Goal: Task Accomplishment & Management: Manage account settings

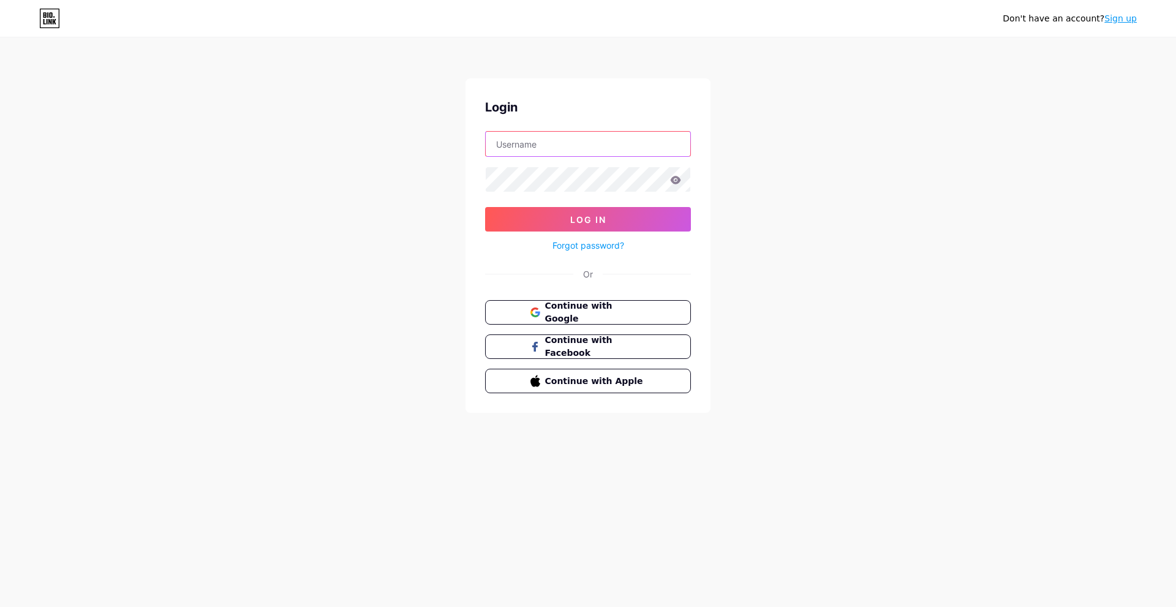
click at [563, 142] on input "text" at bounding box center [588, 144] width 205 height 25
click at [866, 160] on div "Don't have an account? Sign up Login Log In Forgot password? Or Continue with G…" at bounding box center [588, 226] width 1176 height 452
click at [635, 311] on span "Continue with Google" at bounding box center [595, 313] width 102 height 26
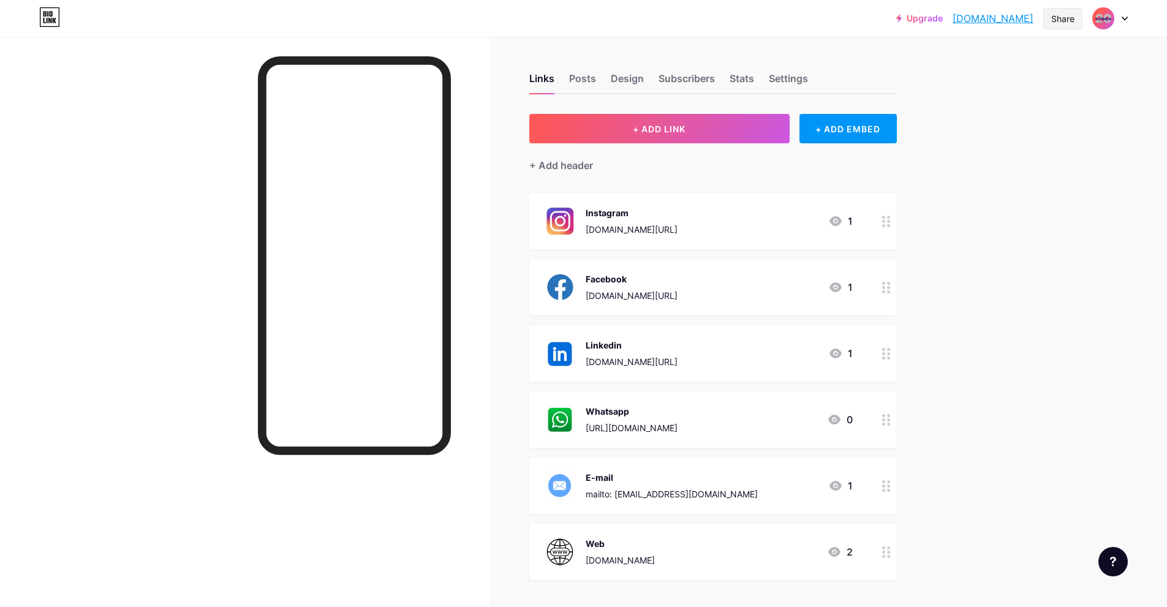
click at [1073, 17] on div "Share" at bounding box center [1062, 18] width 23 height 13
click at [1024, 87] on div "Get my QR code" at bounding box center [990, 92] width 183 height 29
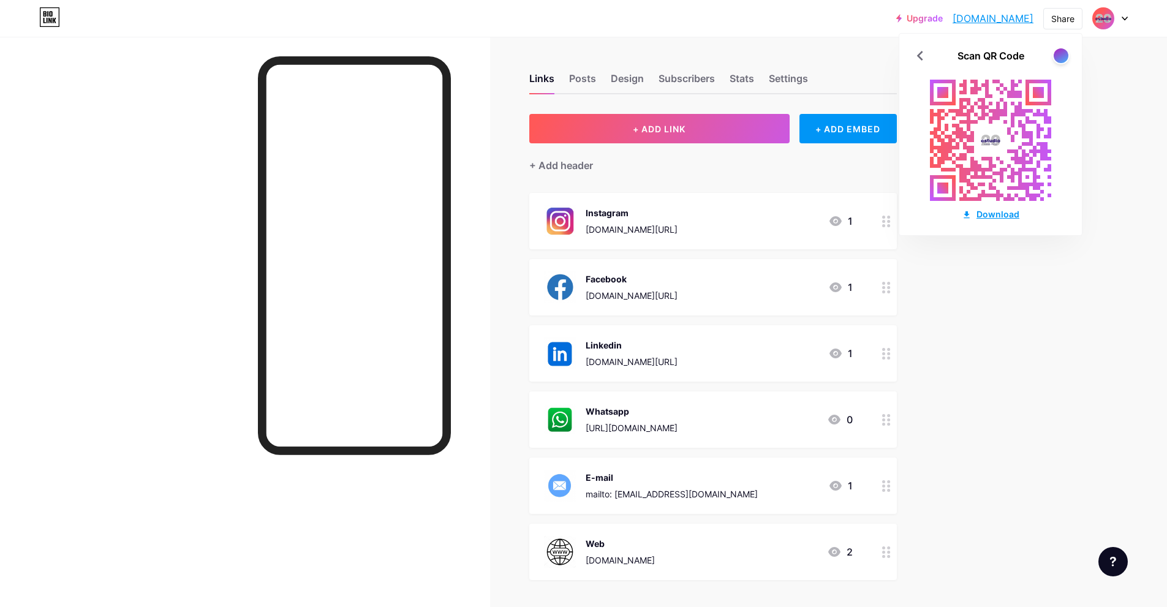
click at [1009, 216] on div "Download" at bounding box center [991, 214] width 58 height 13
click at [1017, 263] on div "Upgrade asesoriaestudio... [DOMAIN_NAME] Share Scan QR Code Download Switch acc…" at bounding box center [583, 361] width 1167 height 723
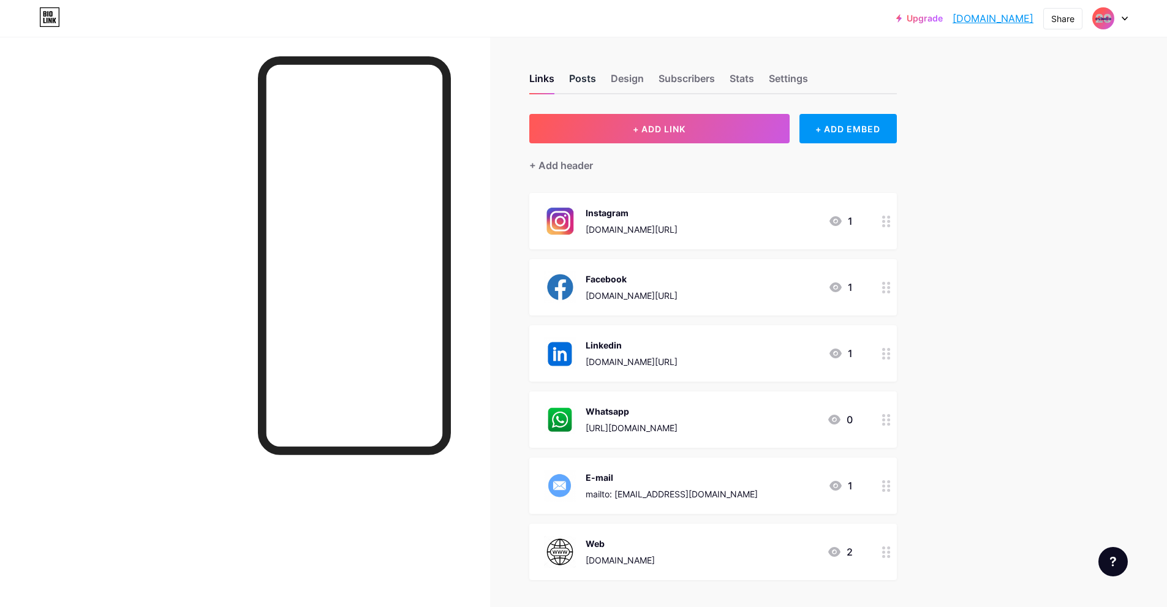
click at [582, 85] on div "Posts" at bounding box center [582, 82] width 27 height 22
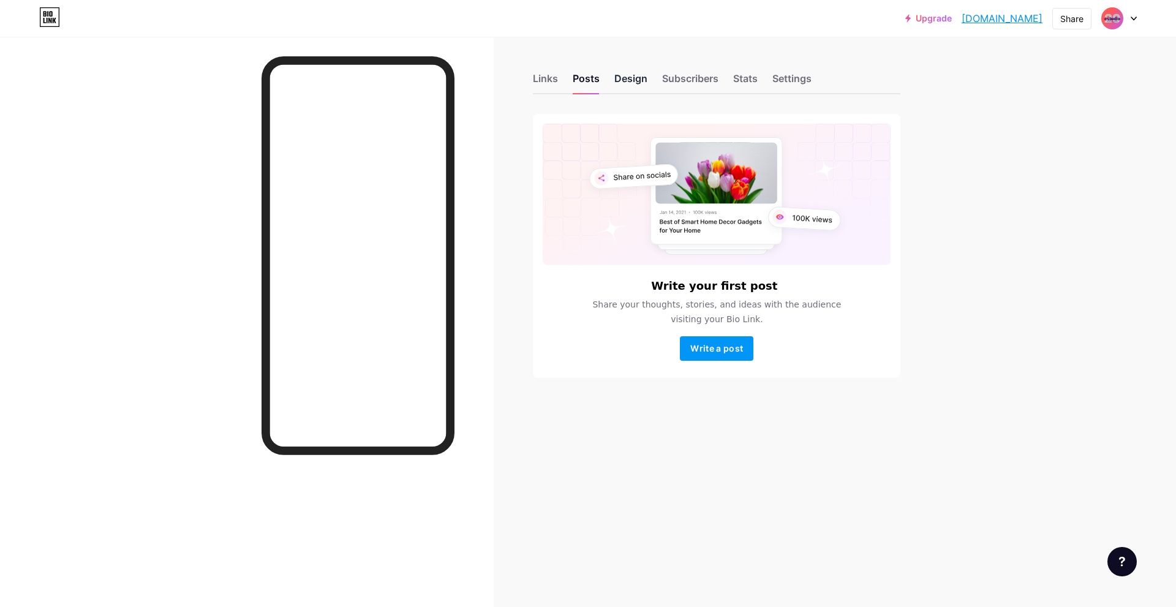
click at [640, 81] on div "Design" at bounding box center [630, 82] width 33 height 22
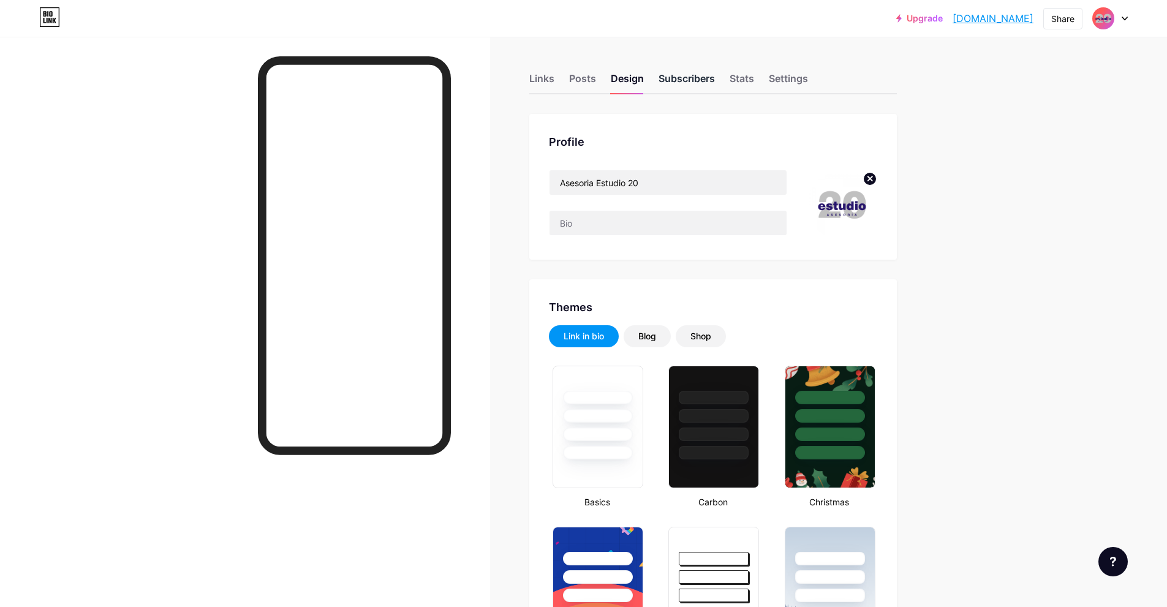
click at [701, 75] on div "Subscribers" at bounding box center [687, 82] width 56 height 22
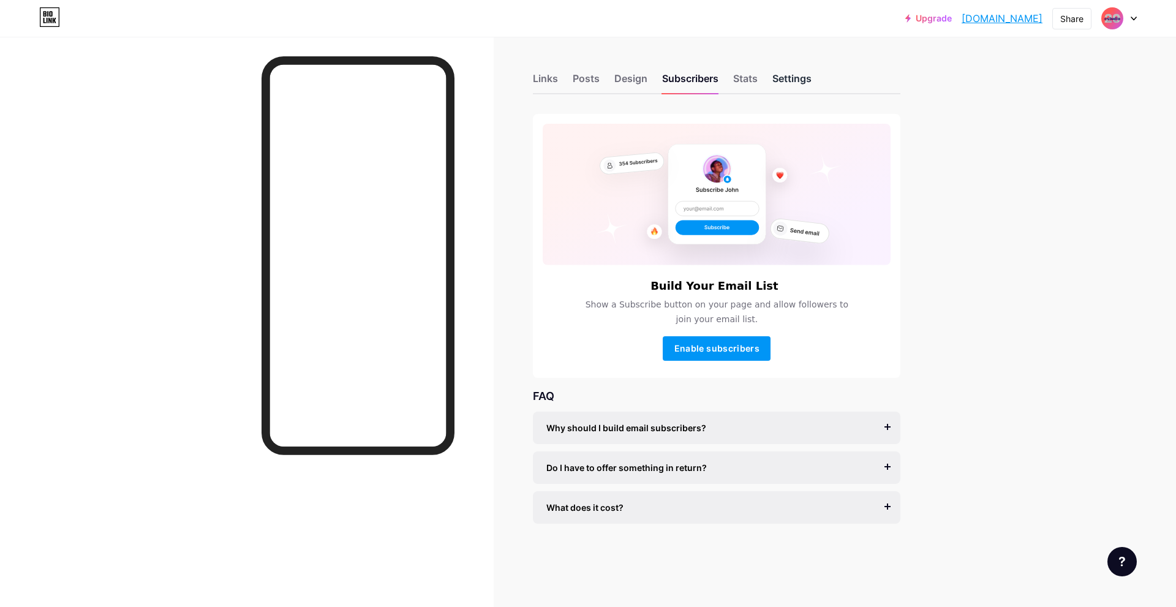
click at [793, 74] on div "Settings" at bounding box center [791, 82] width 39 height 22
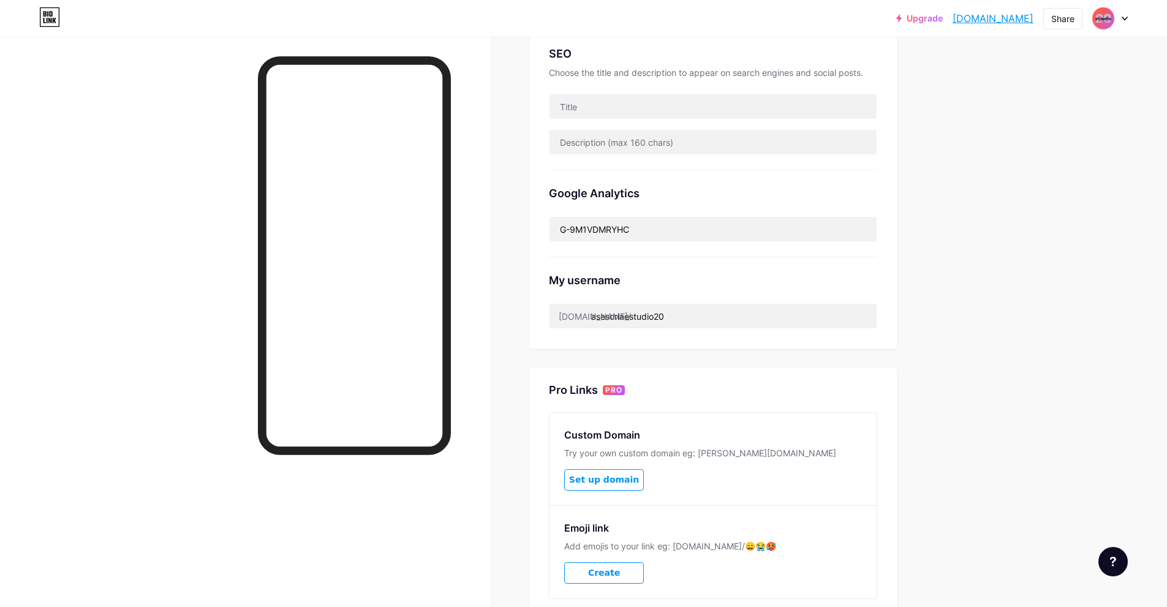
scroll to position [238, 0]
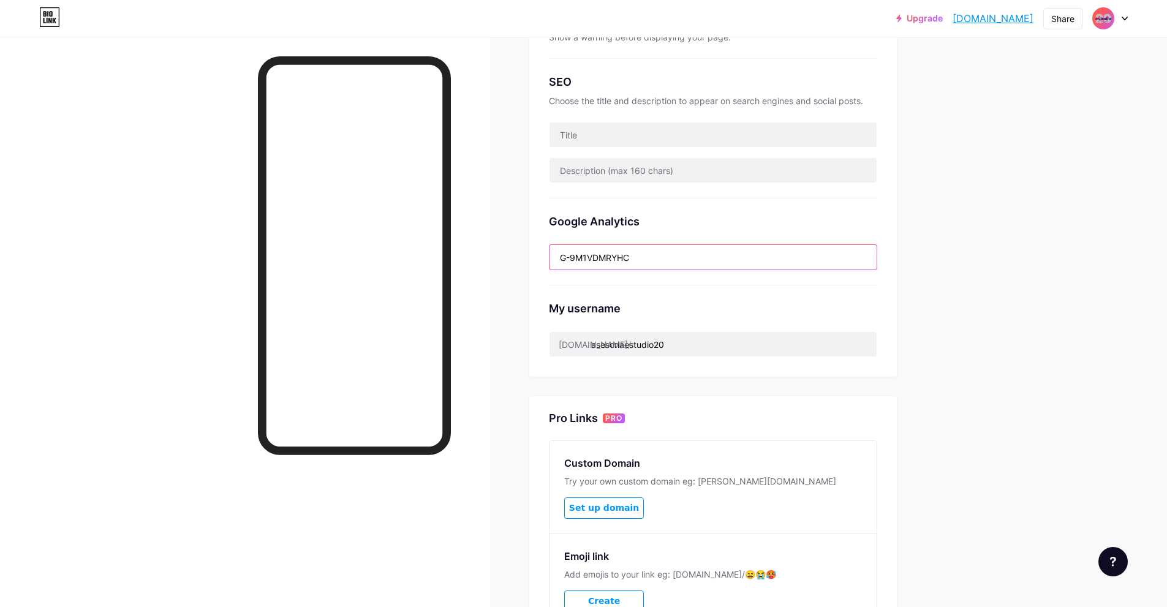
click at [618, 259] on input "G-9M1VDMRYHC" at bounding box center [713, 257] width 327 height 25
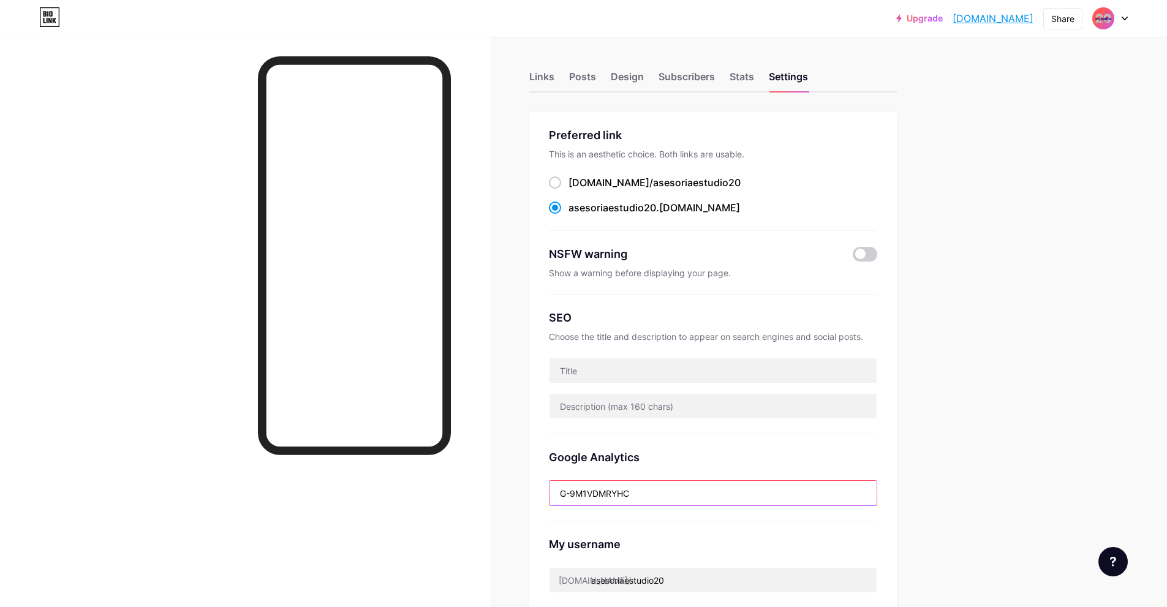
scroll to position [0, 0]
click at [754, 74] on div "Stats" at bounding box center [742, 82] width 25 height 22
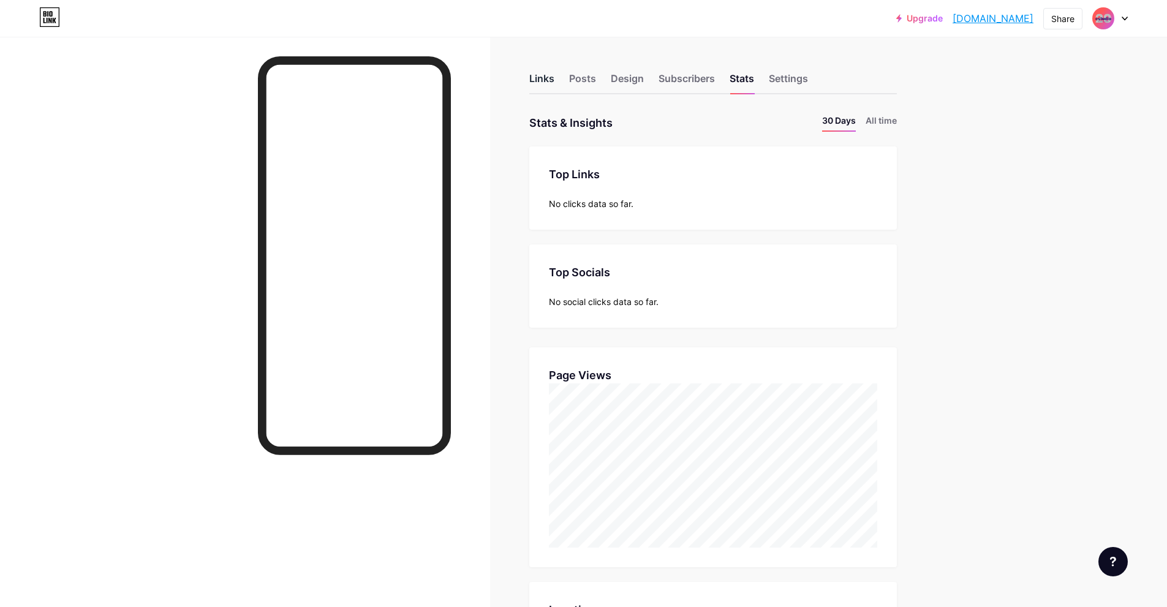
scroll to position [607, 1167]
click at [542, 85] on div "Links" at bounding box center [541, 82] width 25 height 22
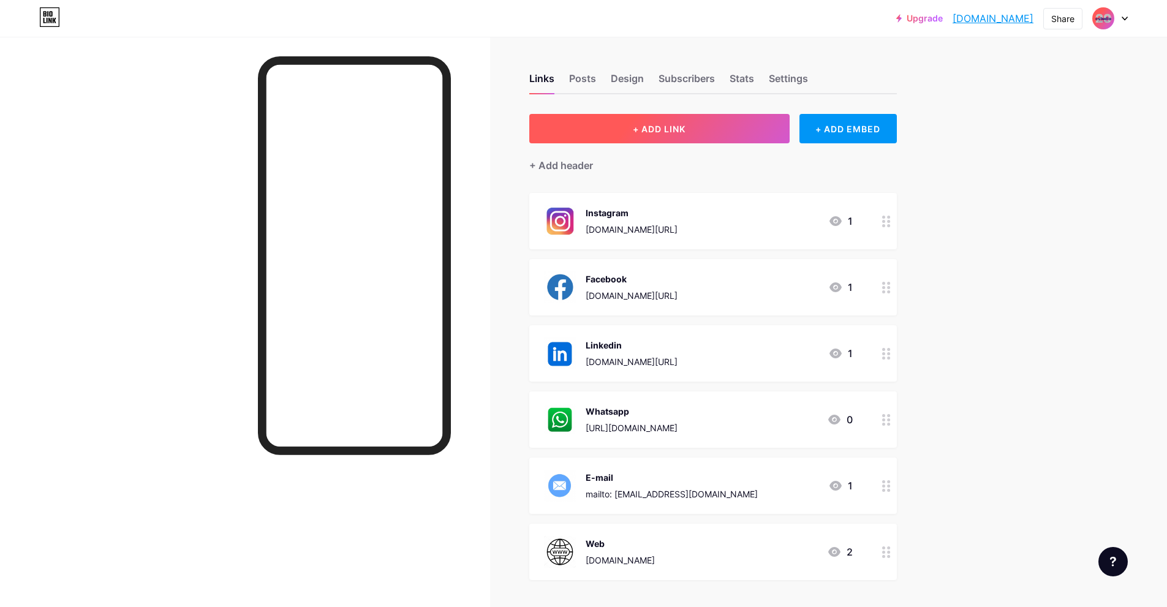
click at [731, 129] on button "+ ADD LINK" at bounding box center [659, 128] width 260 height 29
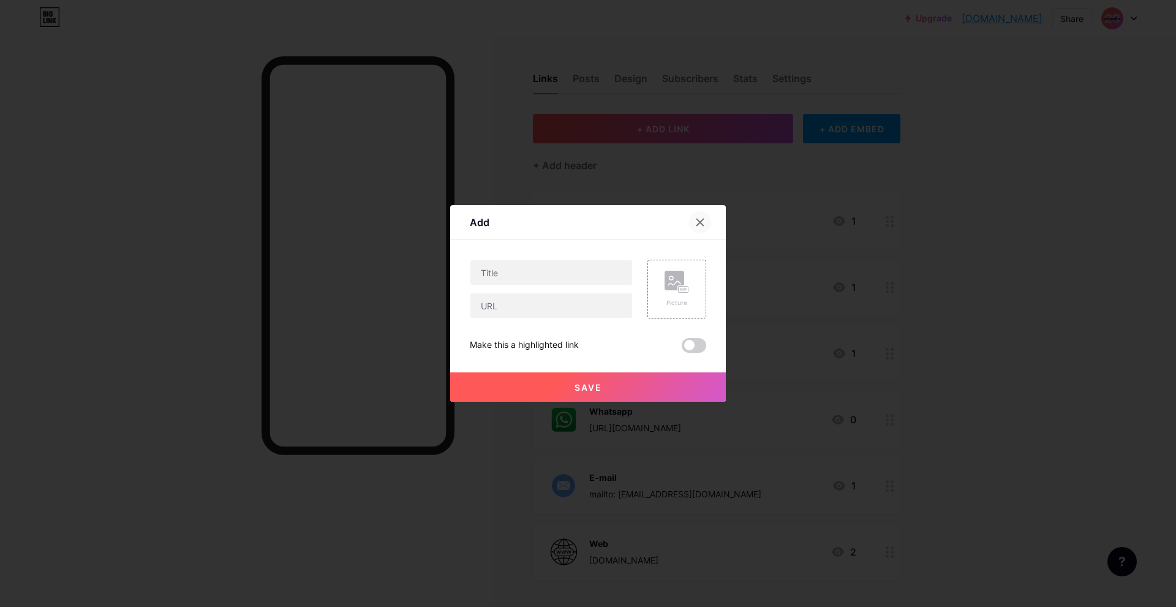
click at [703, 218] on icon at bounding box center [700, 222] width 10 height 10
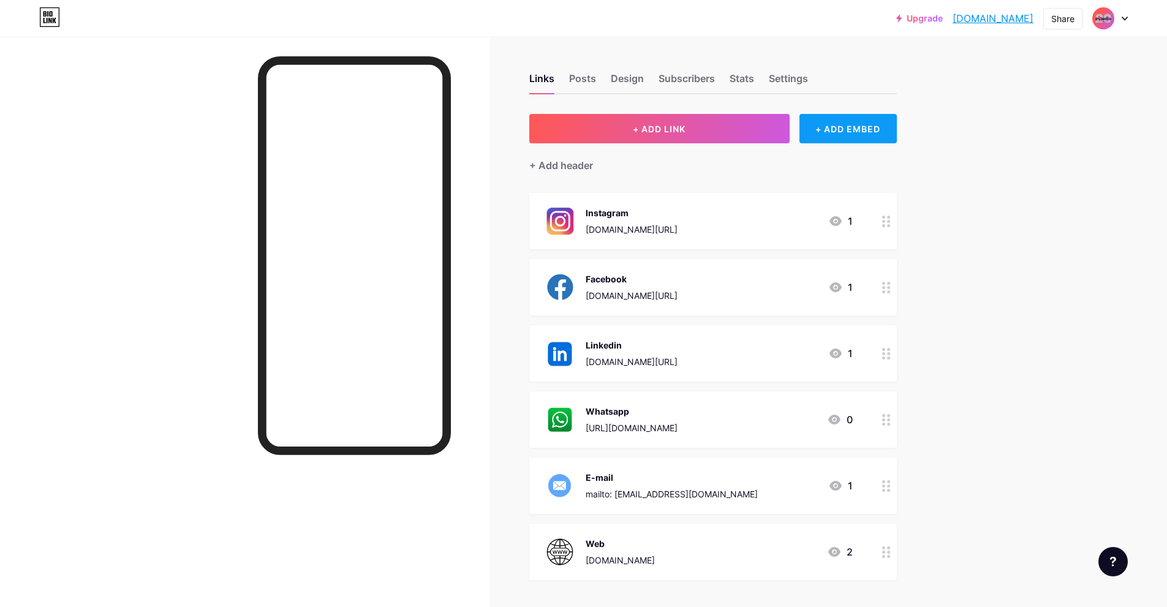
click at [826, 130] on div "+ ADD EMBED" at bounding box center [847, 128] width 97 height 29
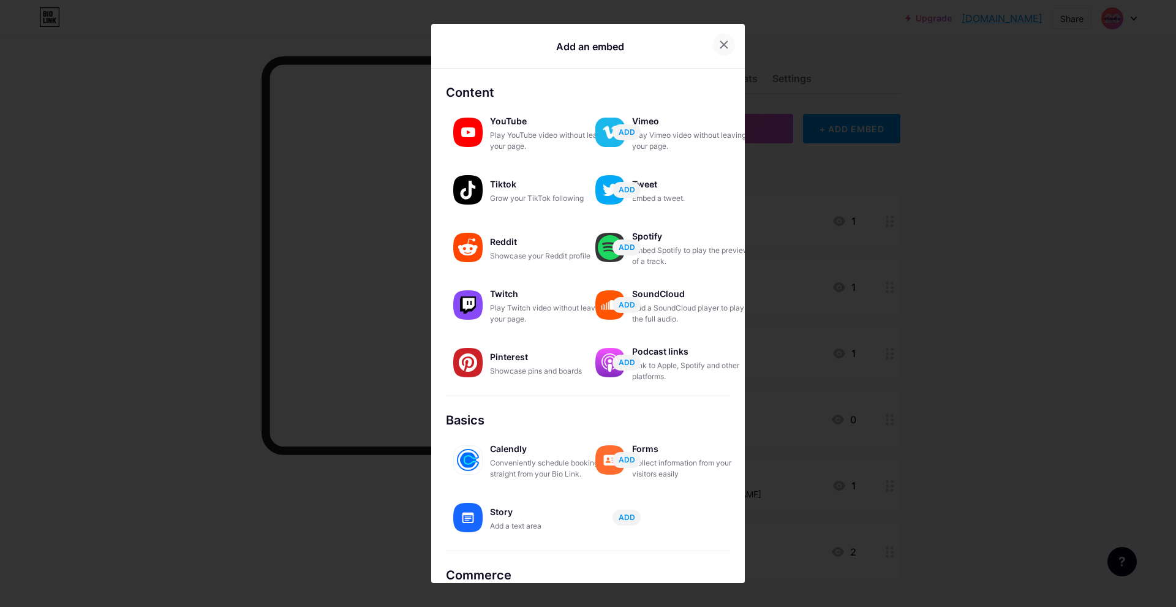
click at [713, 41] on div at bounding box center [724, 45] width 22 height 22
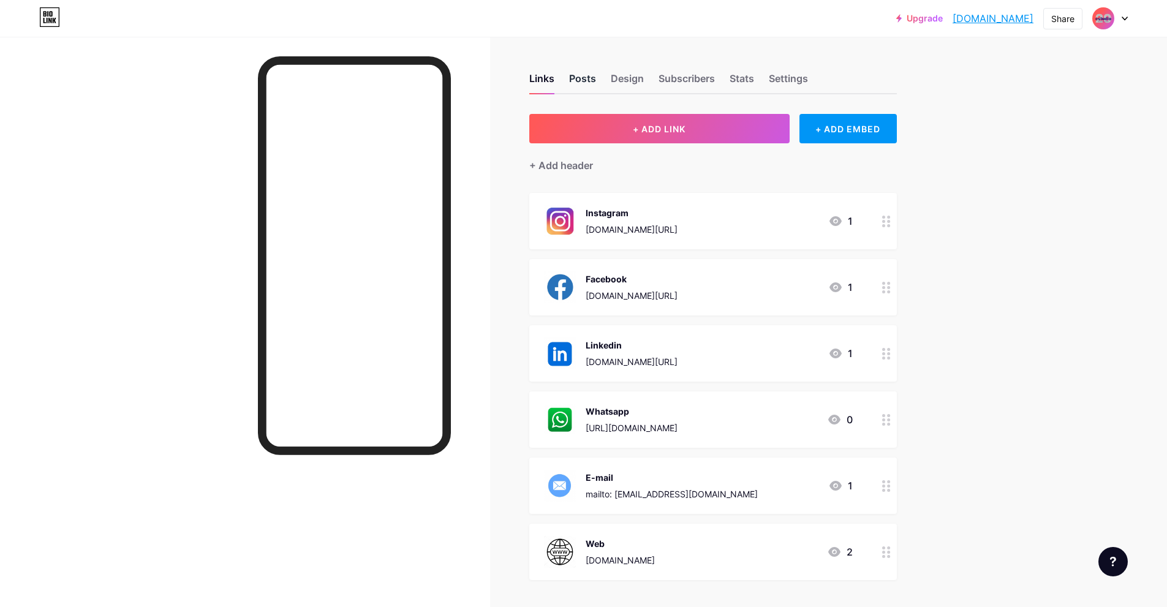
click at [580, 81] on div "Posts" at bounding box center [582, 82] width 27 height 22
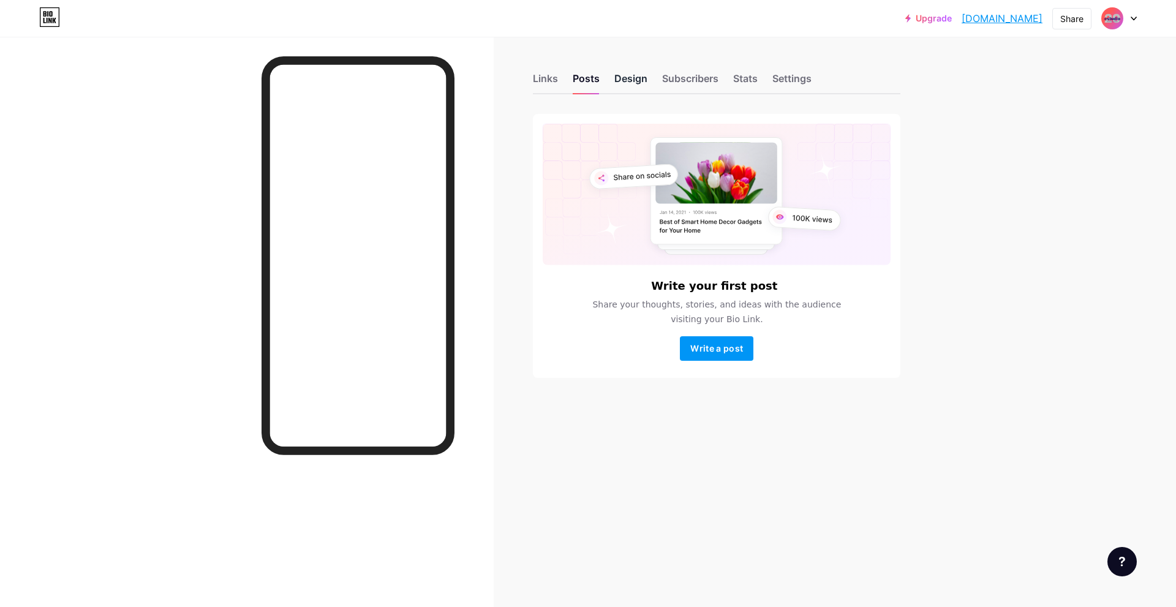
click at [641, 90] on div "Design" at bounding box center [630, 82] width 33 height 22
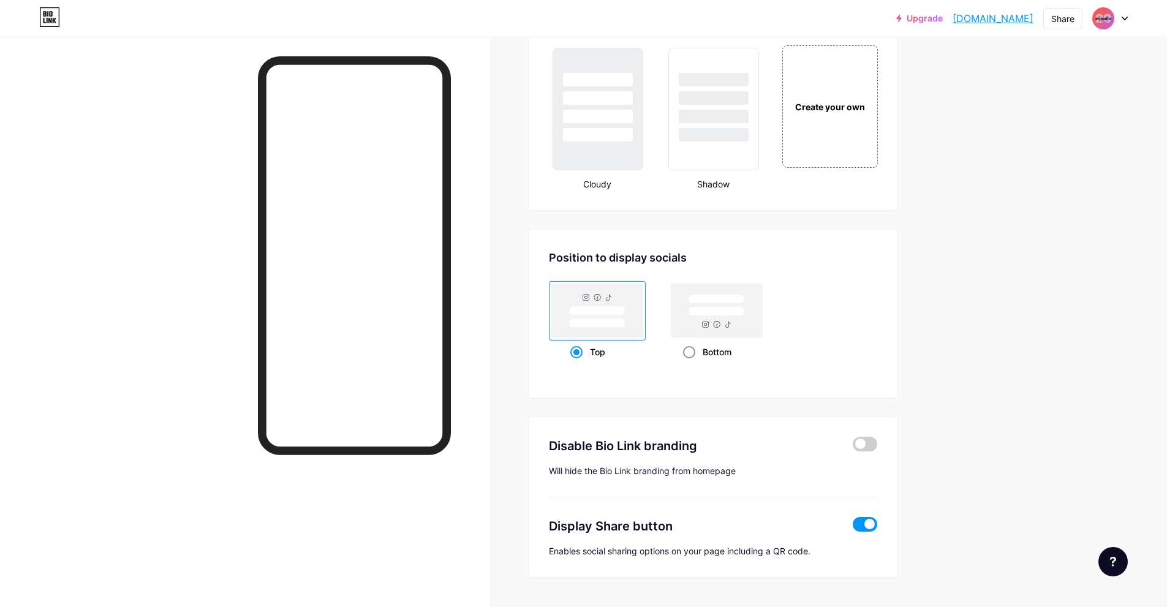
scroll to position [1478, 0]
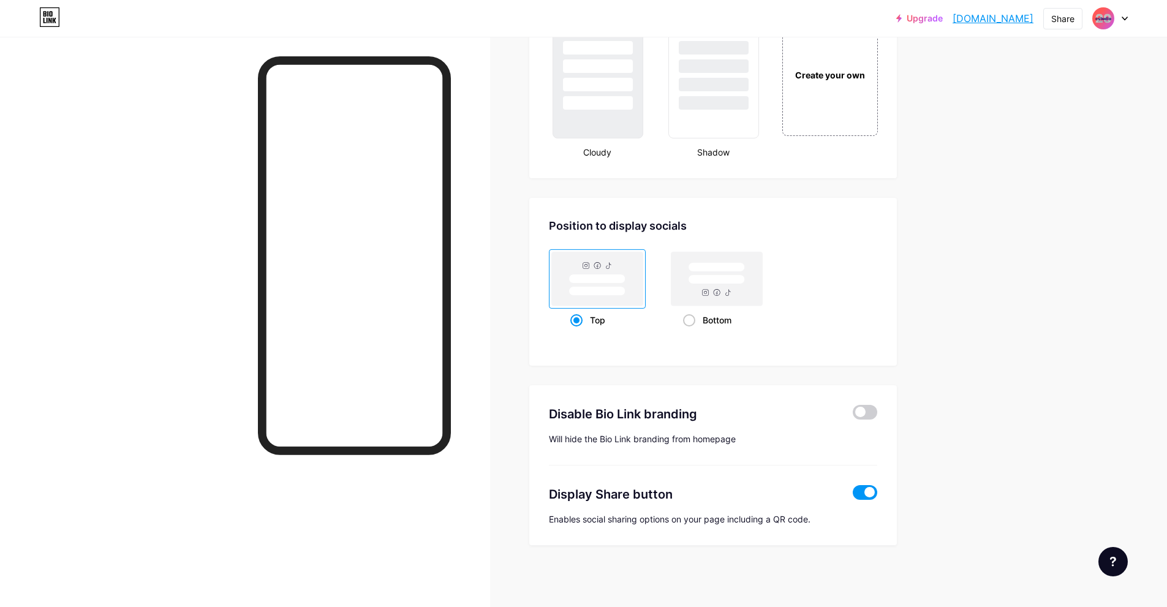
click at [679, 507] on div "Display Share button Enables social sharing options on your page including a QR…" at bounding box center [713, 496] width 328 height 60
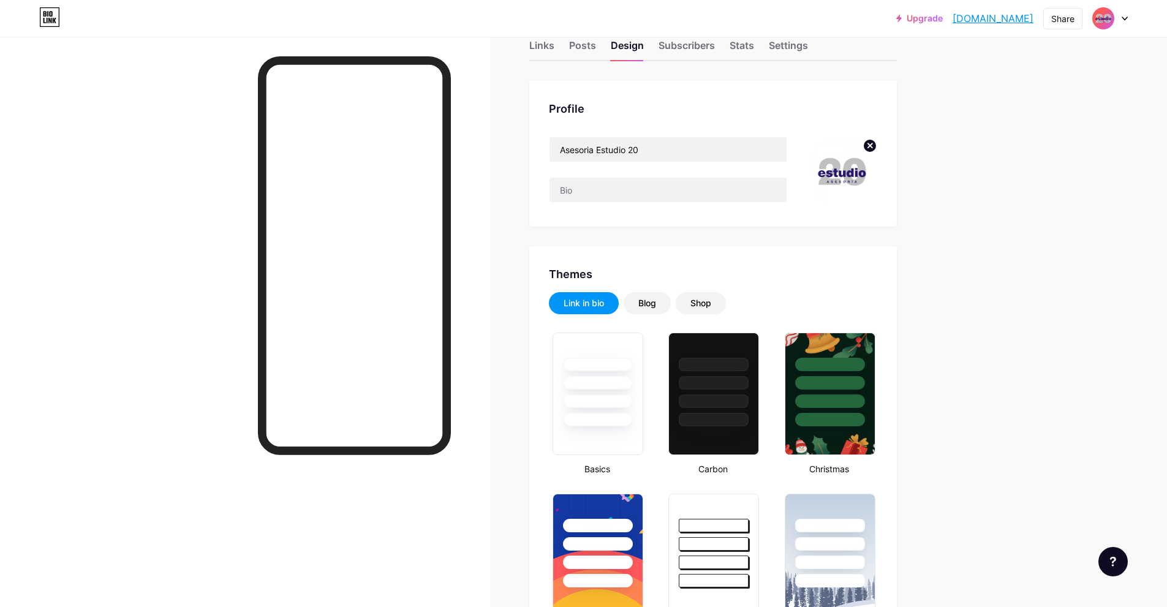
scroll to position [0, 0]
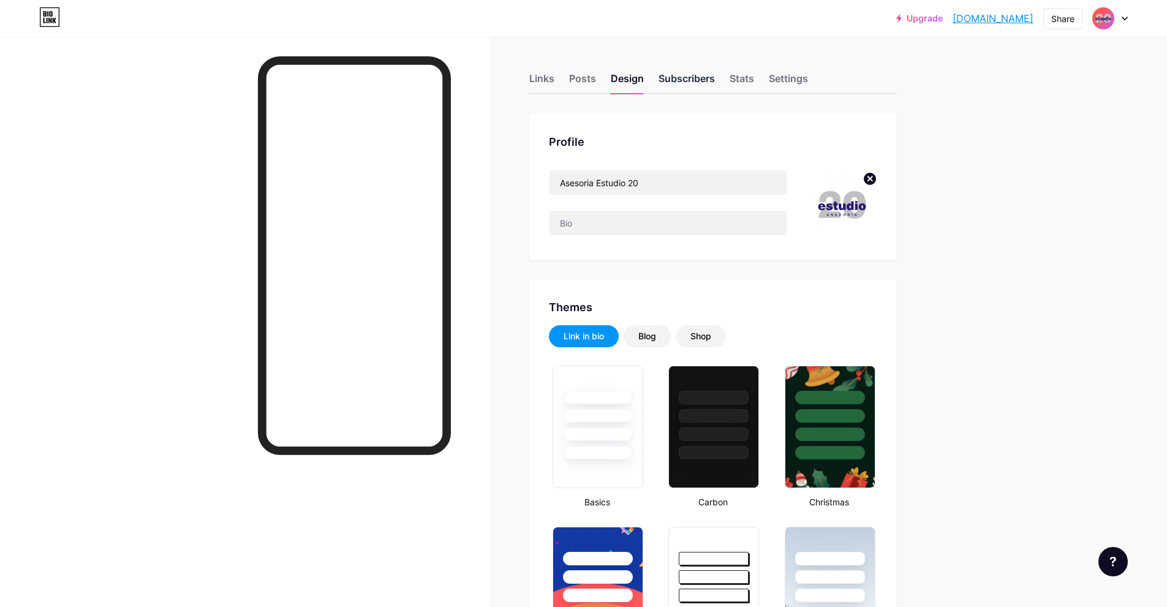
click at [682, 82] on div "Subscribers" at bounding box center [687, 82] width 56 height 22
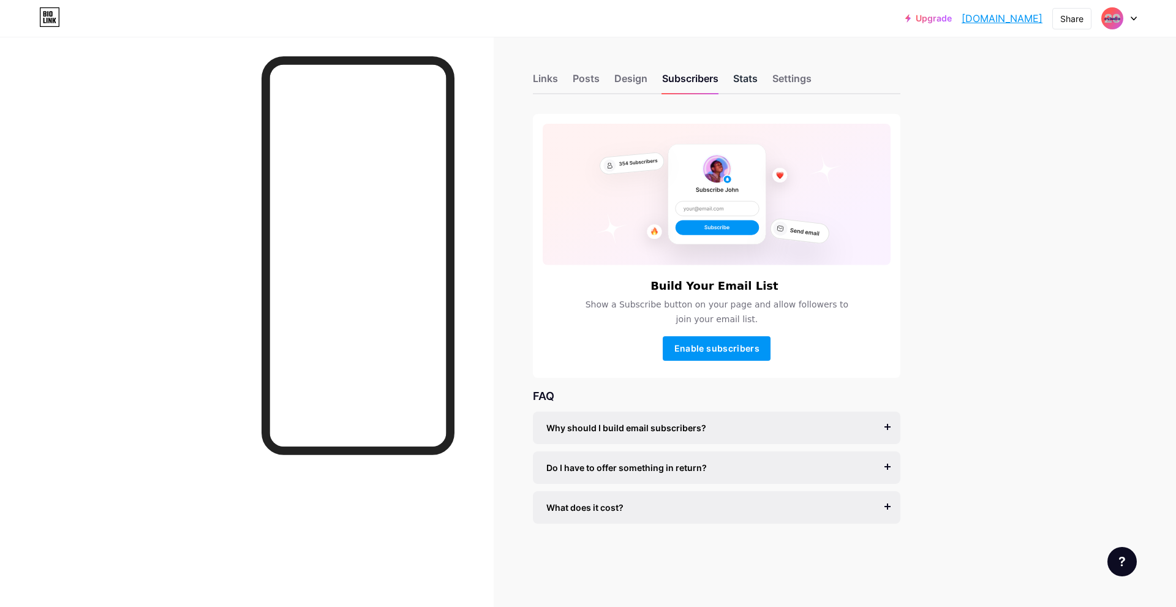
click at [751, 75] on div "Stats" at bounding box center [745, 82] width 25 height 22
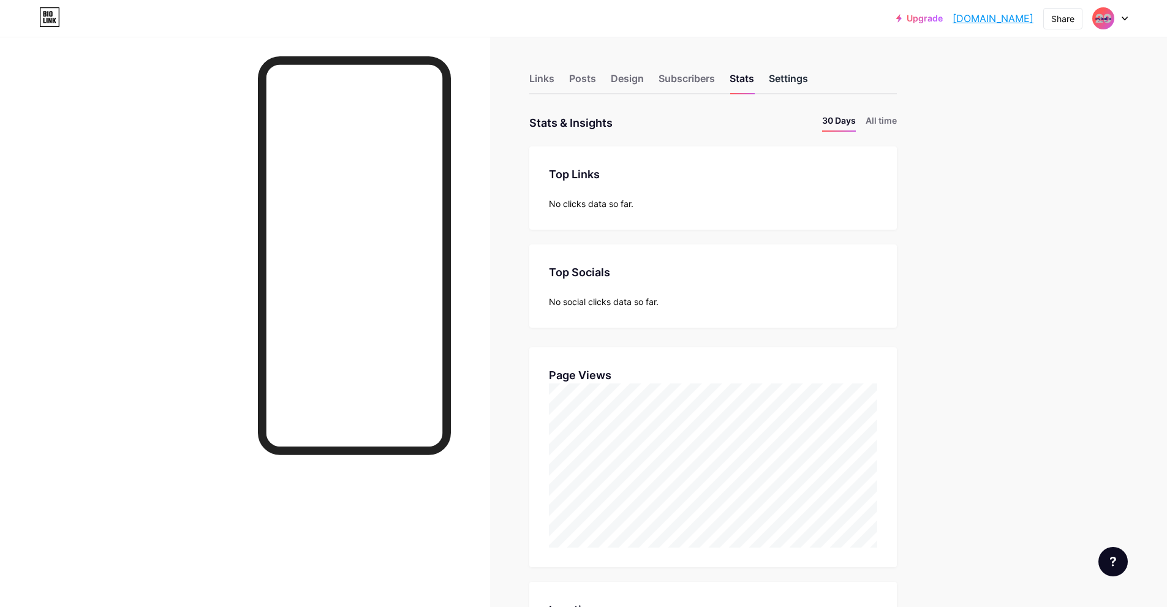
click at [773, 77] on div "Settings" at bounding box center [788, 82] width 39 height 22
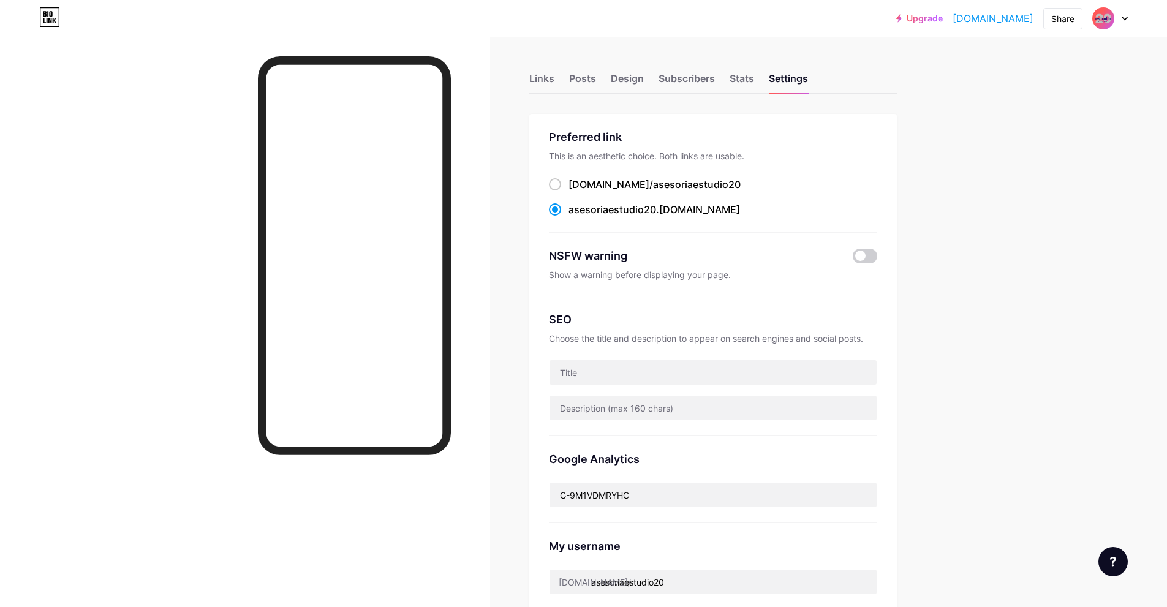
click at [1048, 177] on div "Upgrade asesoriaestudio... [DOMAIN_NAME] Share Switch accounts Asesoria Estudio…" at bounding box center [583, 484] width 1167 height 969
click at [998, 221] on div "Upgrade asesoriaestudio... [DOMAIN_NAME] Share Switch accounts Asesoria Estudio…" at bounding box center [583, 484] width 1167 height 969
click at [1098, 16] on img at bounding box center [1103, 19] width 20 height 20
click at [1065, 18] on div "Share" at bounding box center [1062, 18] width 23 height 13
click at [1041, 101] on div "Get my QR code" at bounding box center [990, 92] width 183 height 29
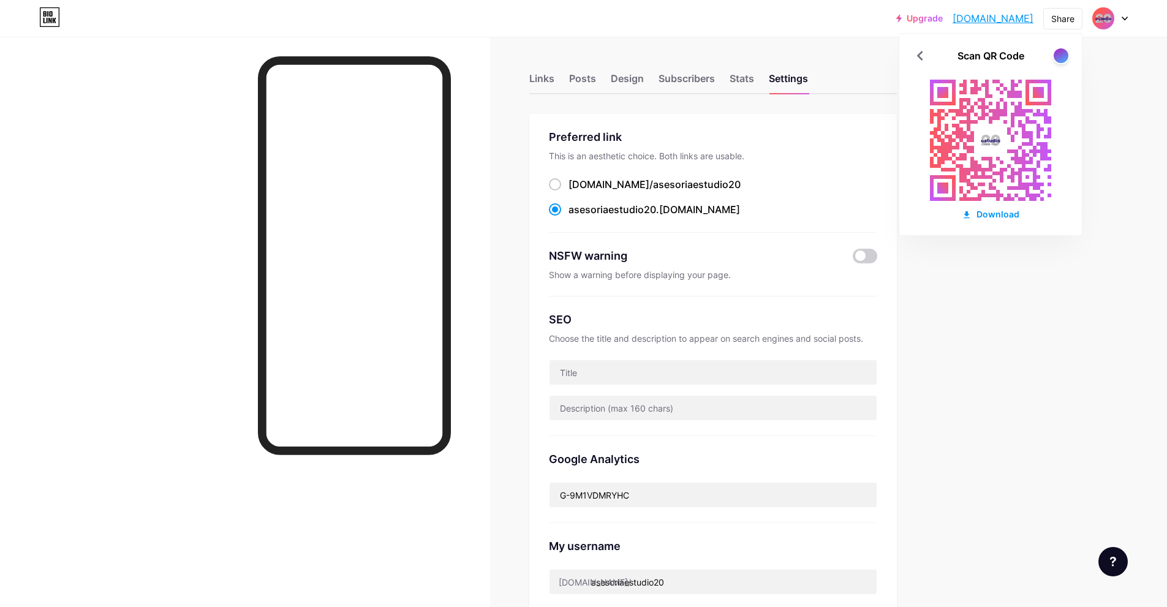
click at [1054, 61] on div at bounding box center [1060, 55] width 17 height 17
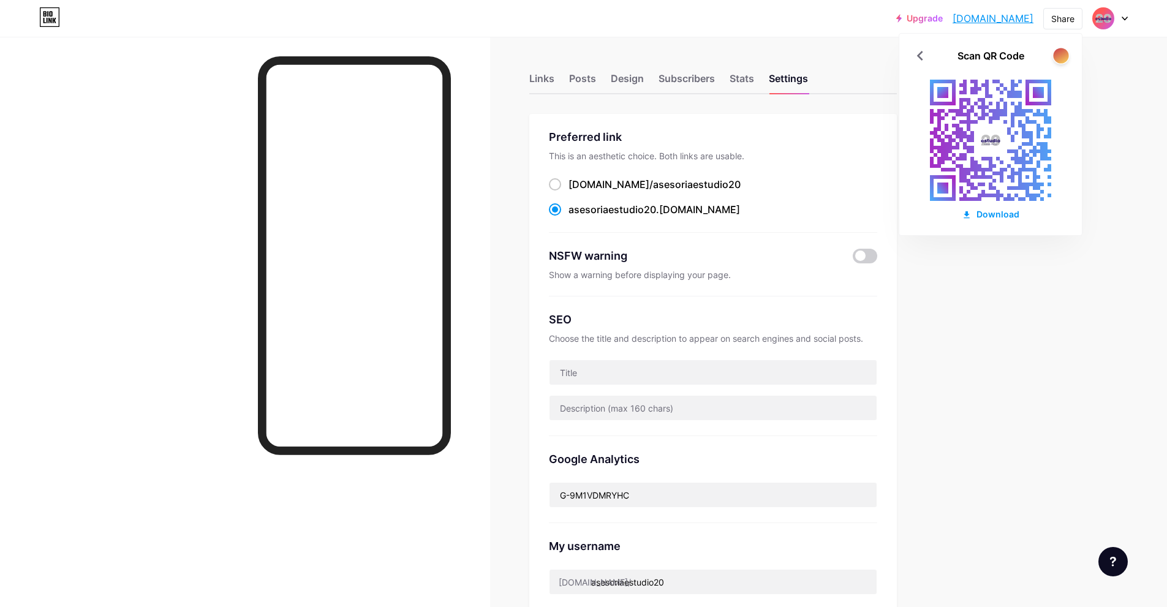
click at [1062, 55] on div at bounding box center [1060, 55] width 15 height 15
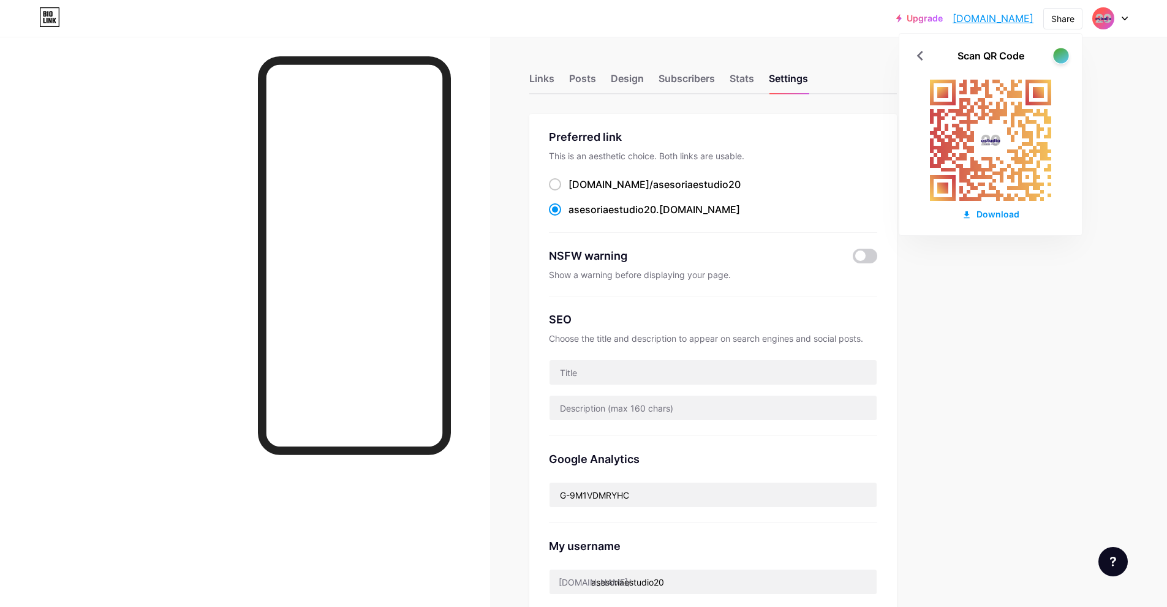
click at [1062, 55] on div at bounding box center [1060, 55] width 15 height 15
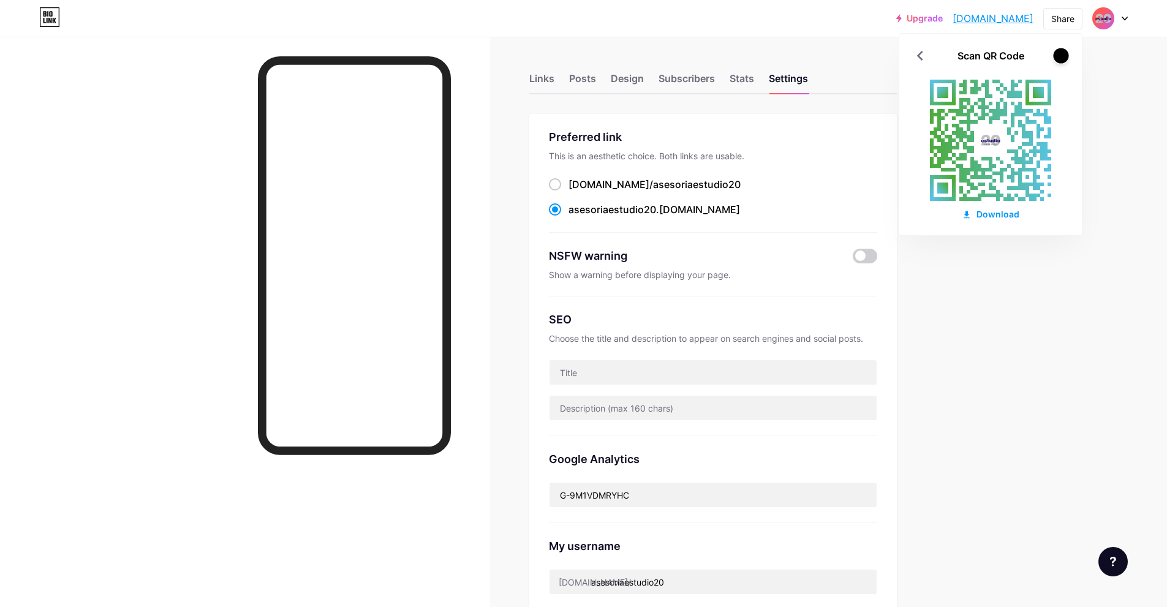
click at [1062, 55] on div at bounding box center [1060, 55] width 15 height 15
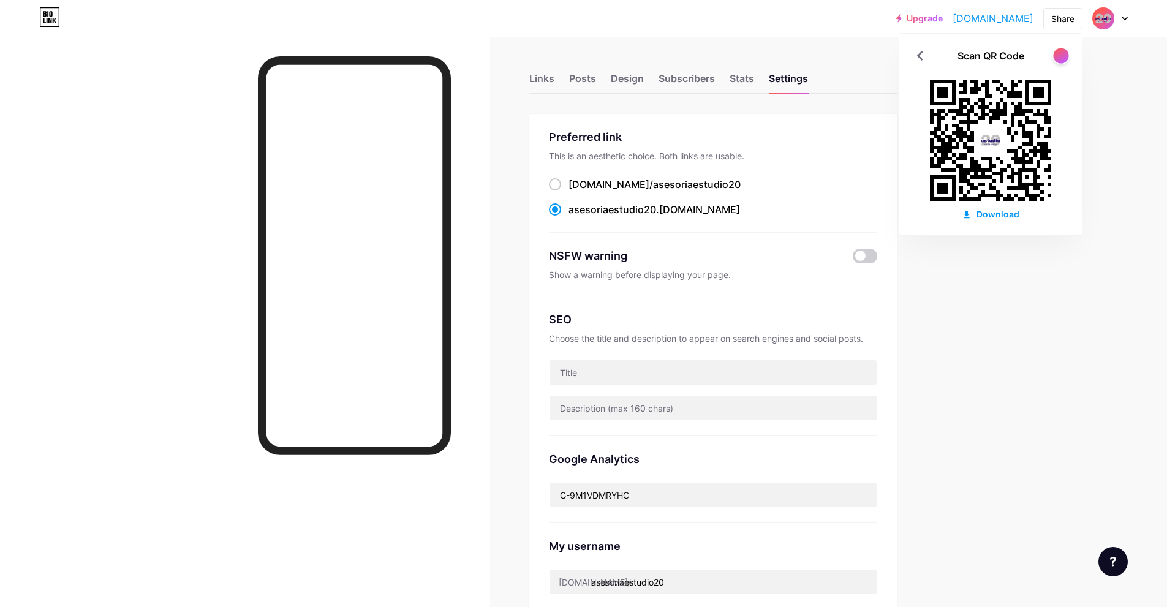
click at [1062, 55] on div at bounding box center [1060, 55] width 15 height 15
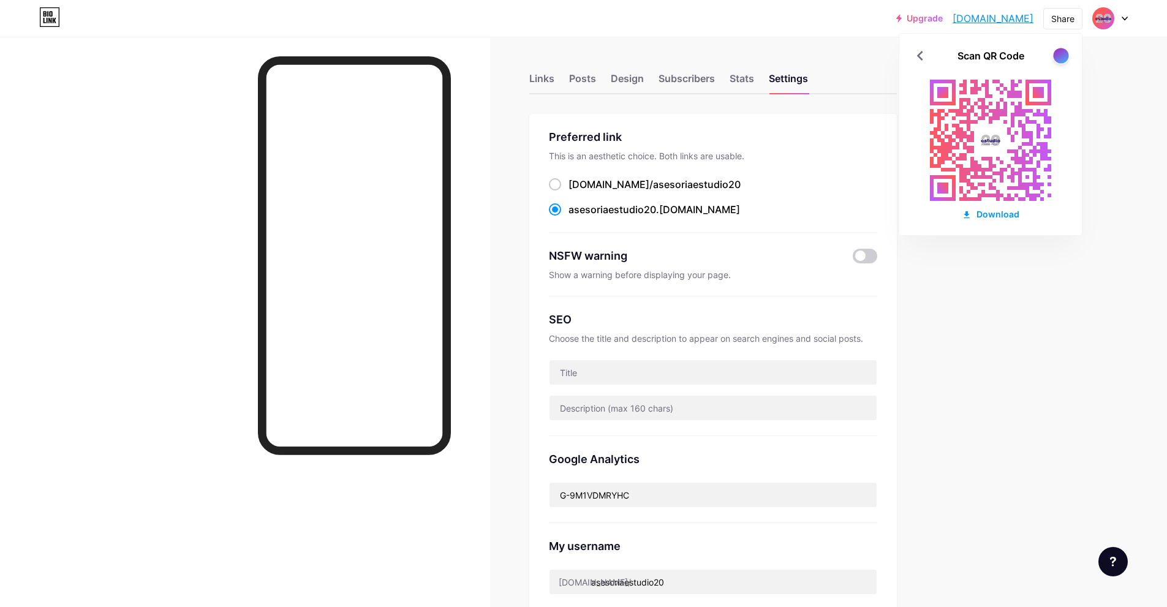
click at [1062, 55] on div at bounding box center [1060, 55] width 15 height 15
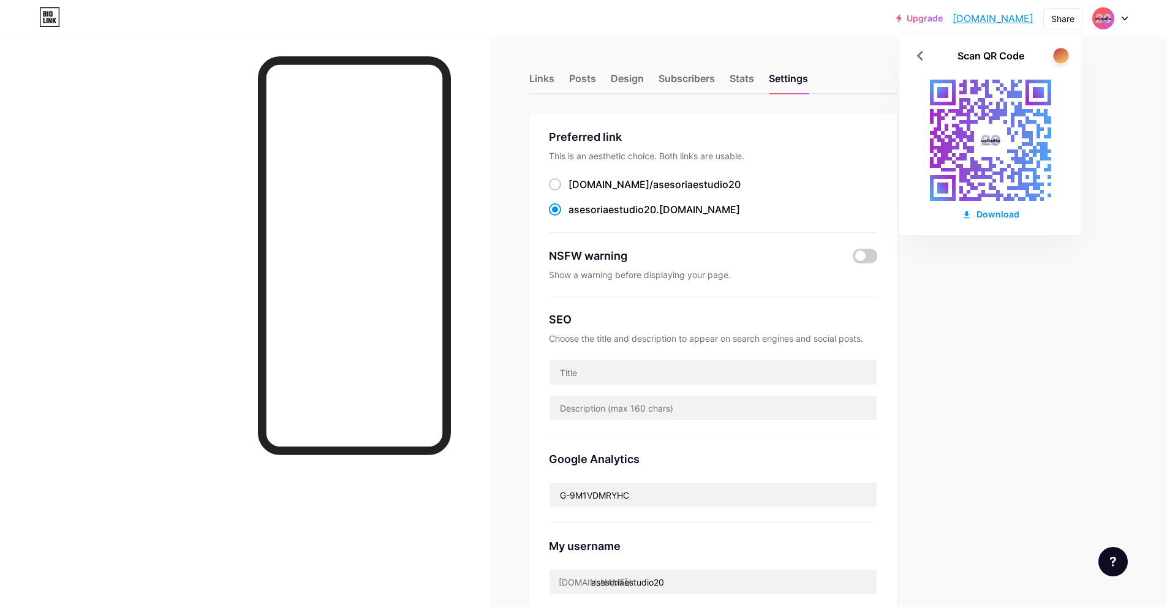
click at [1062, 55] on div at bounding box center [1060, 55] width 15 height 15
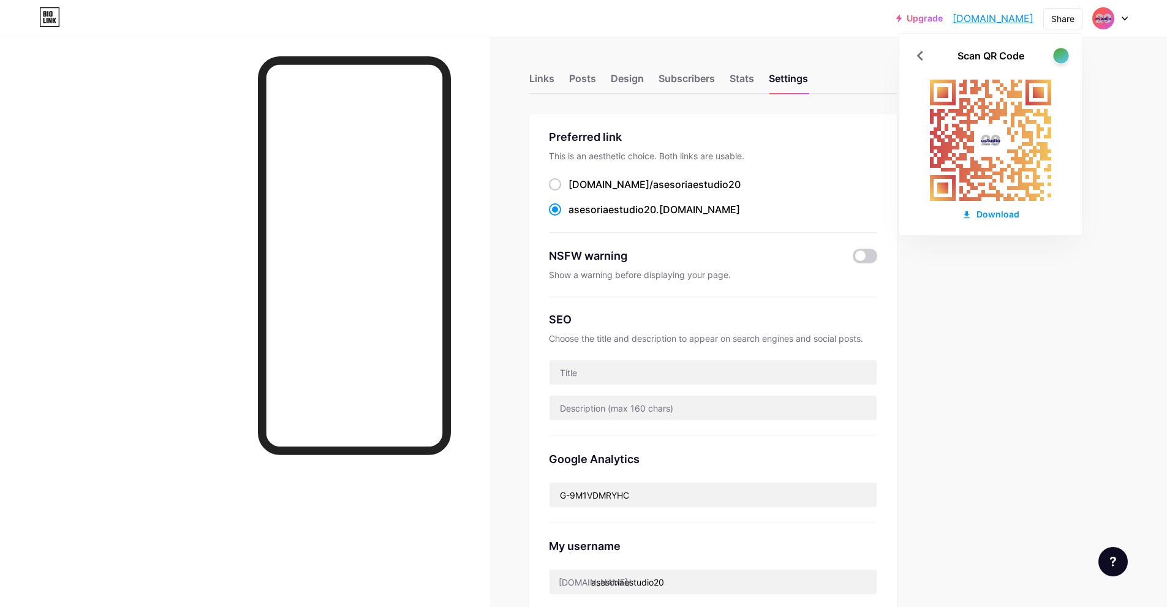
click at [1062, 55] on div at bounding box center [1060, 55] width 15 height 15
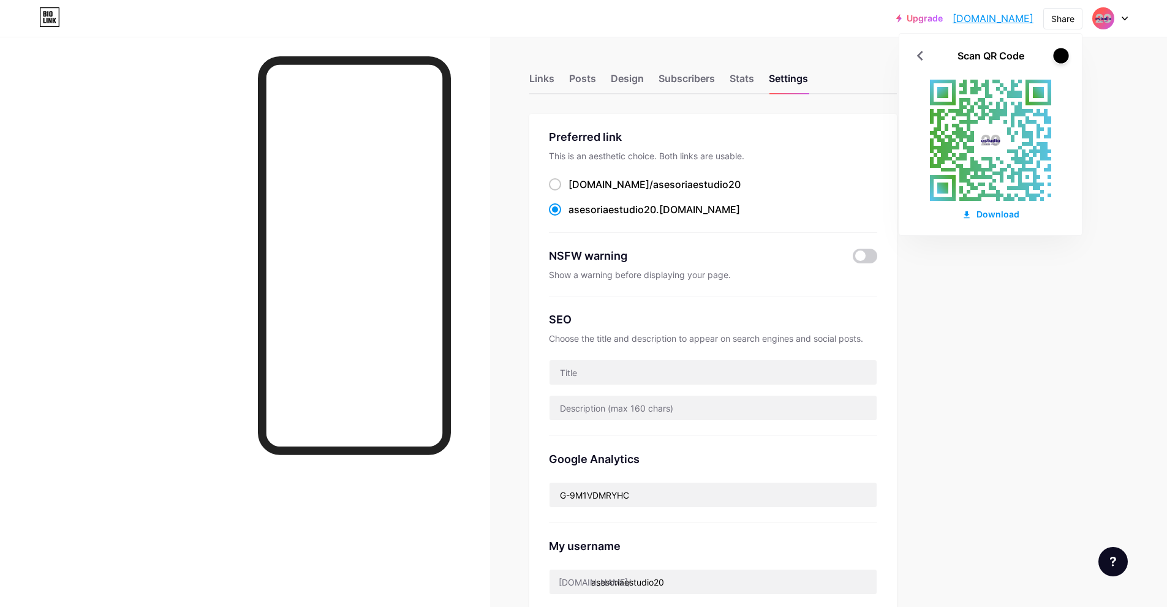
click at [1062, 55] on div at bounding box center [1060, 55] width 15 height 15
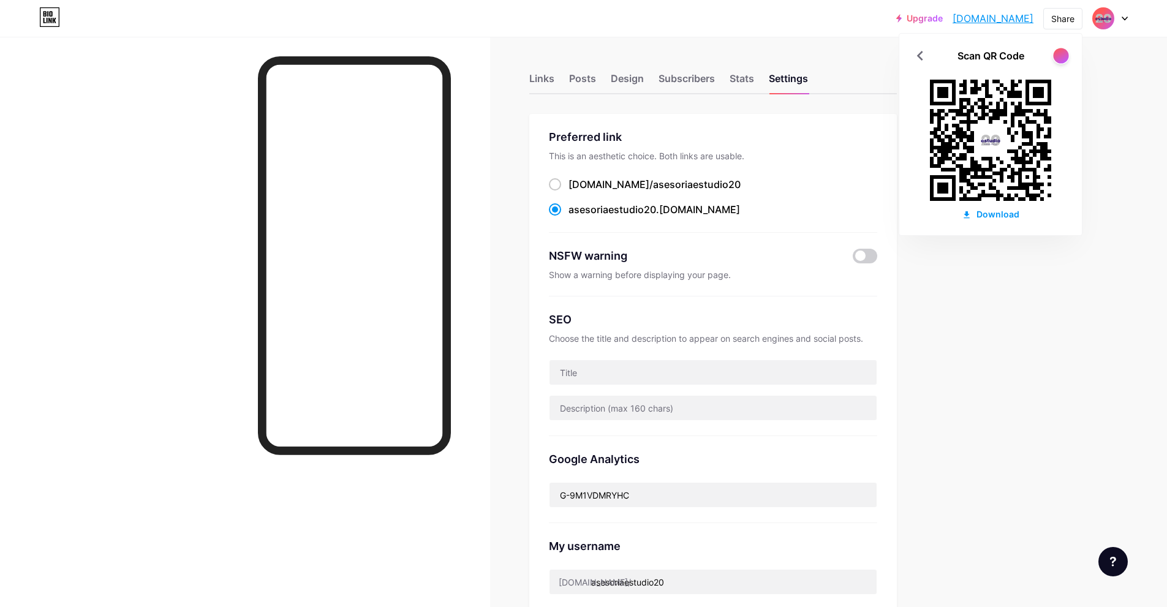
click at [1062, 55] on div at bounding box center [1060, 55] width 15 height 15
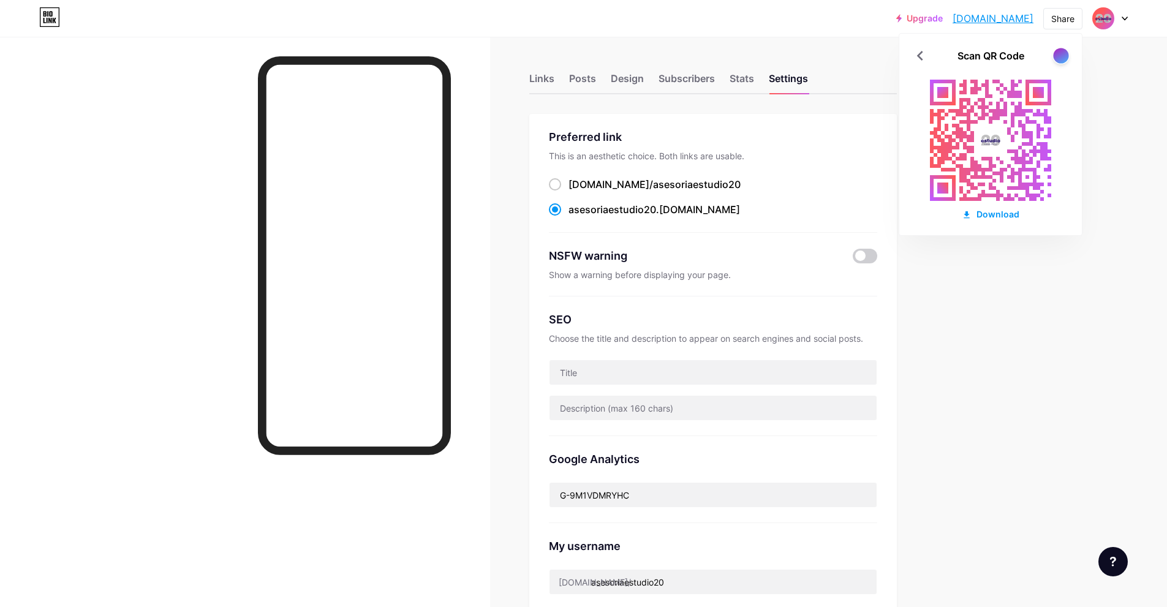
click at [1062, 55] on div at bounding box center [1060, 55] width 15 height 15
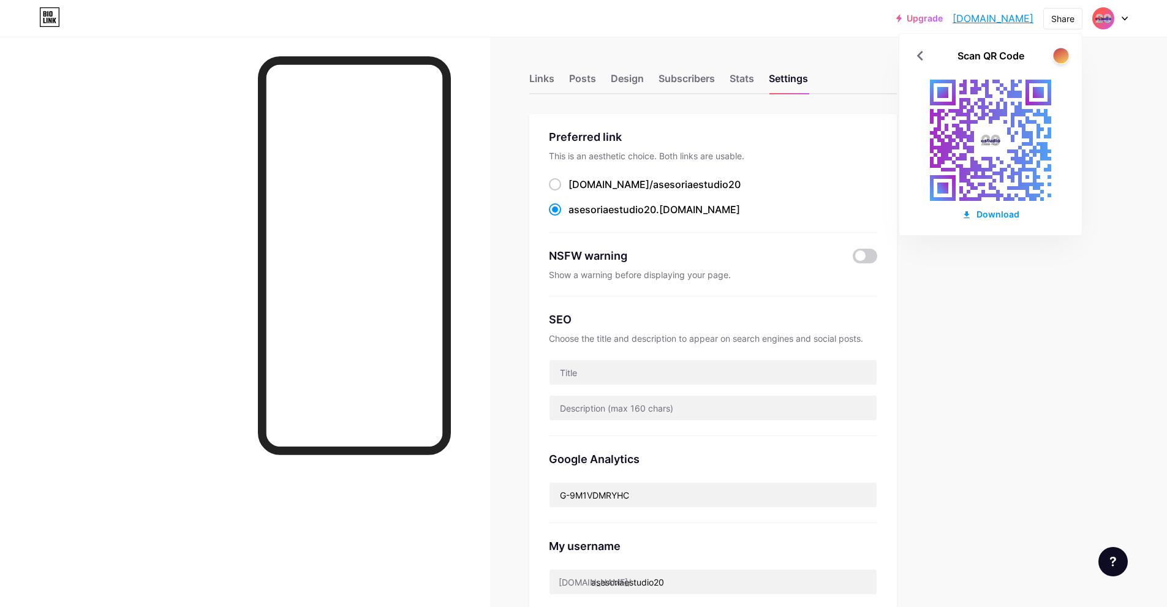
click at [1062, 55] on div at bounding box center [1060, 55] width 15 height 15
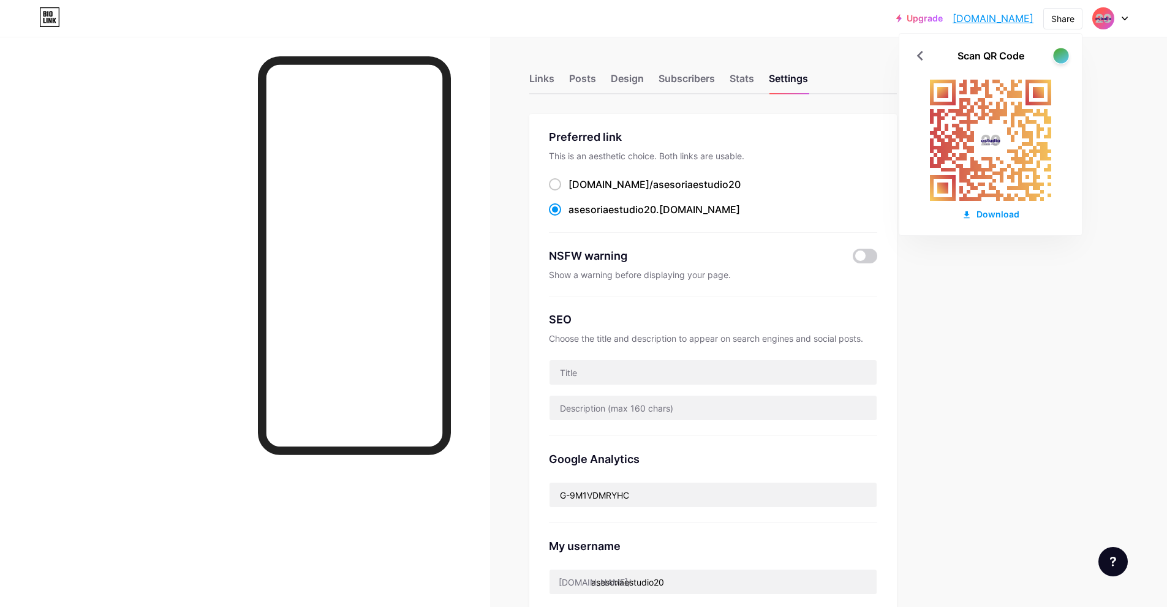
click at [1062, 55] on div at bounding box center [1060, 55] width 15 height 15
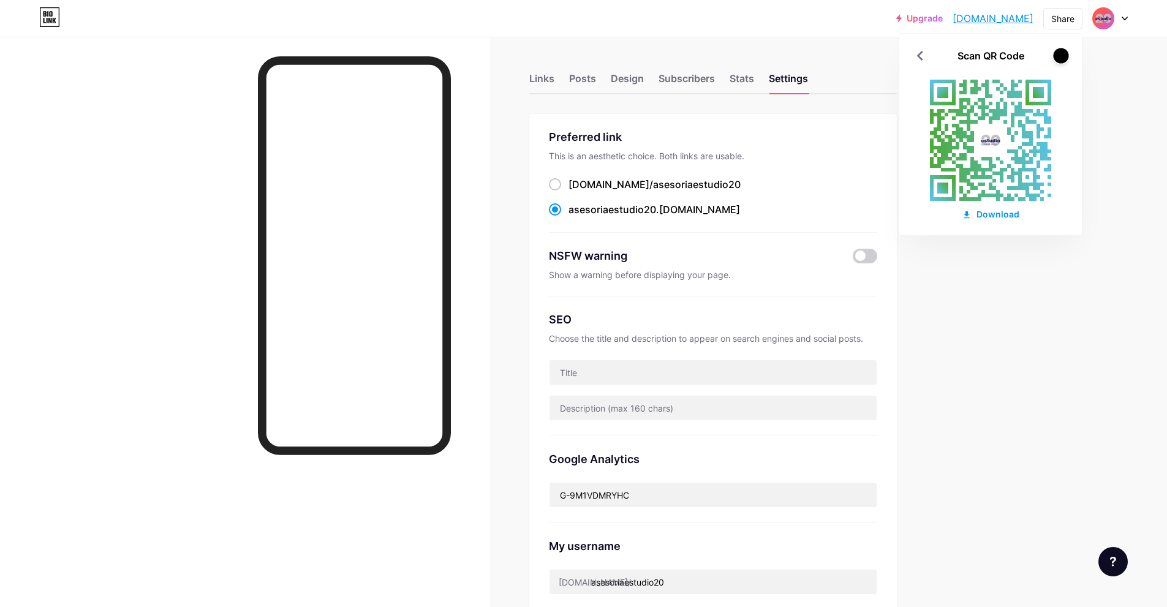
click at [1062, 55] on div at bounding box center [1060, 55] width 15 height 15
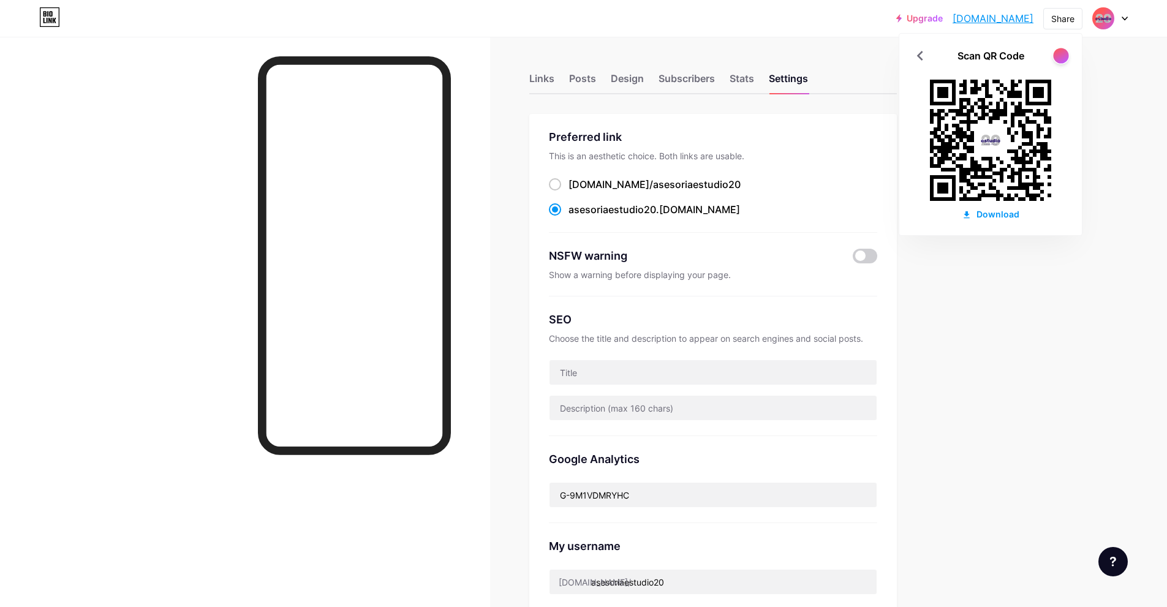
click at [1062, 55] on div at bounding box center [1060, 55] width 15 height 15
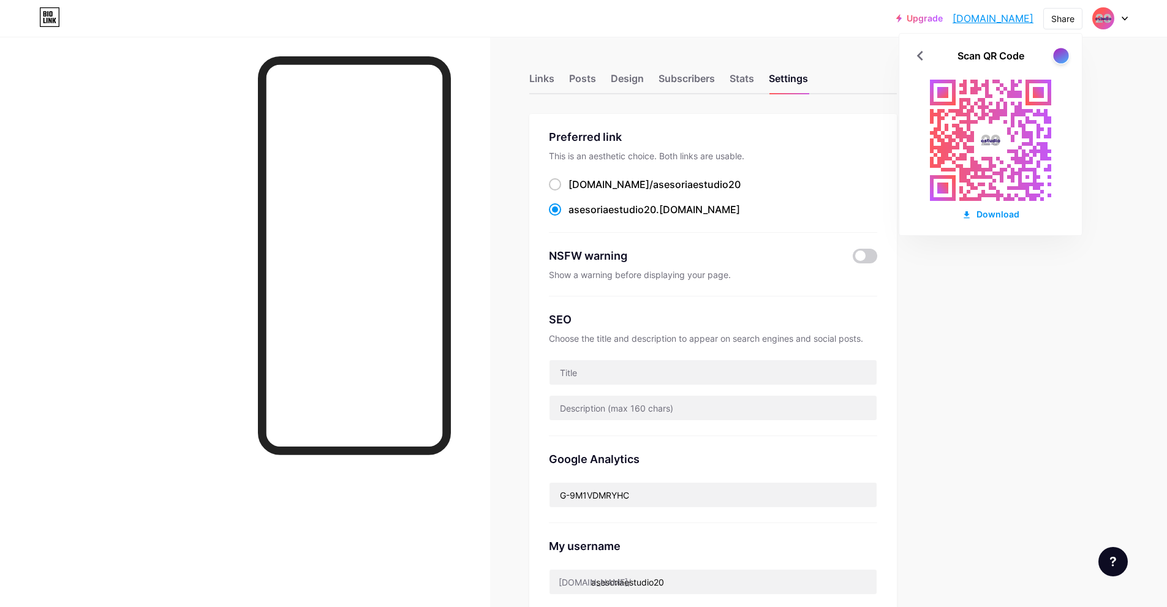
click at [1062, 55] on div at bounding box center [1060, 55] width 15 height 15
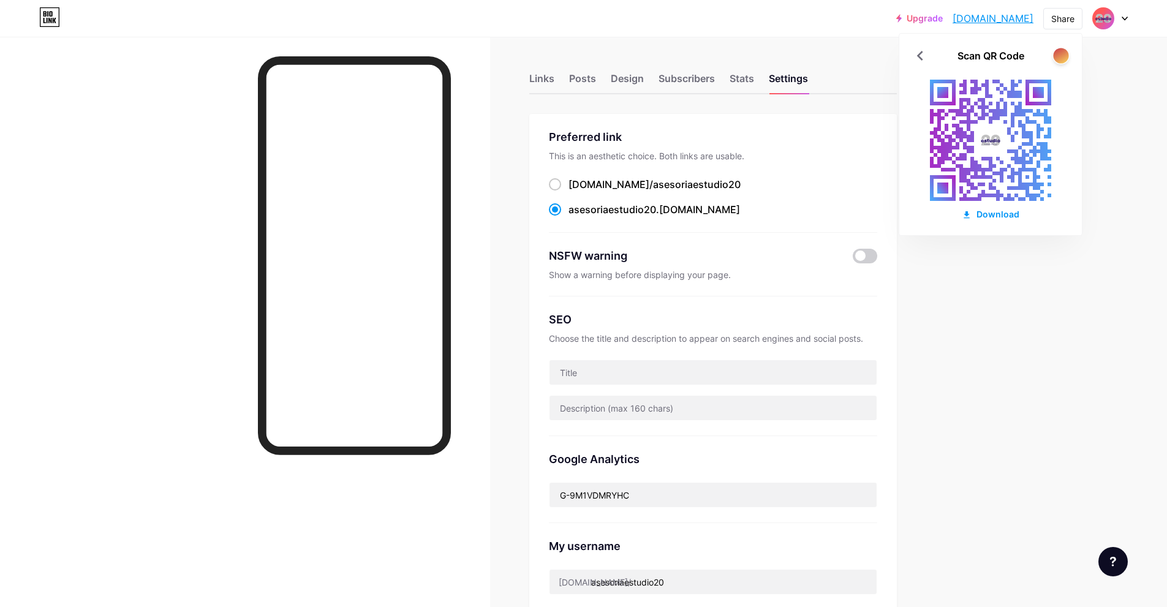
click at [1062, 55] on div at bounding box center [1060, 55] width 15 height 15
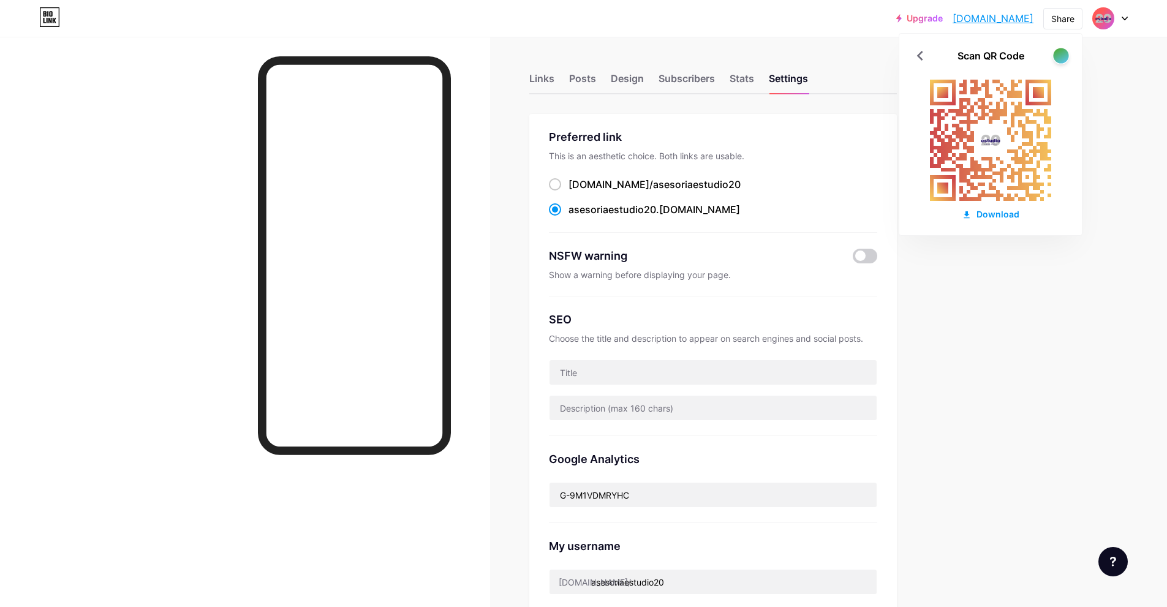
click at [1062, 55] on div at bounding box center [1060, 55] width 15 height 15
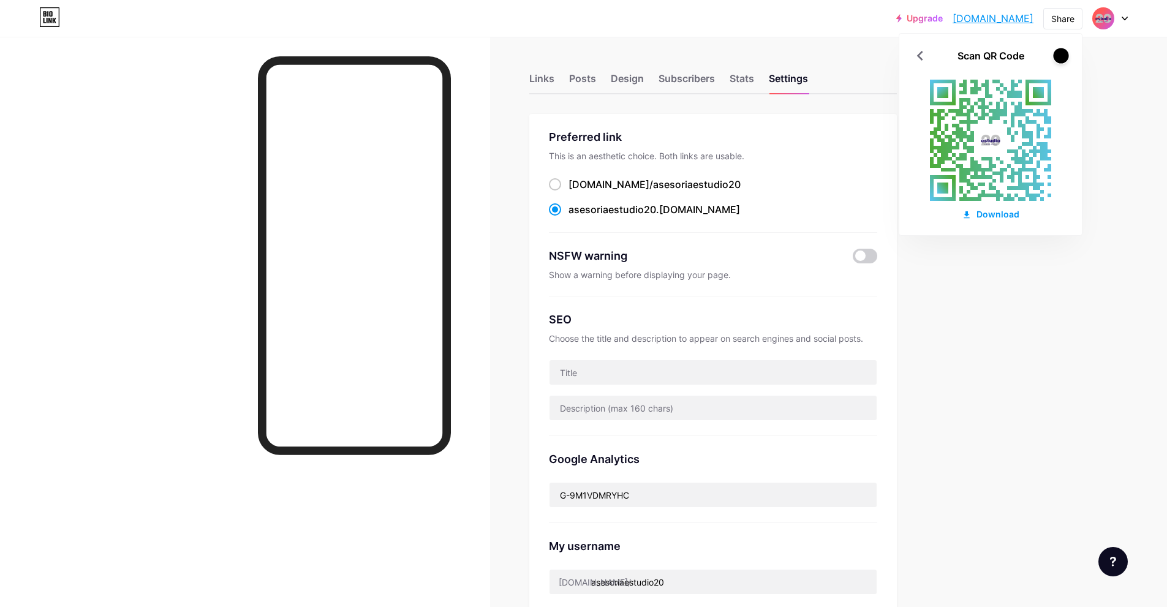
click at [1062, 55] on div at bounding box center [1060, 55] width 15 height 15
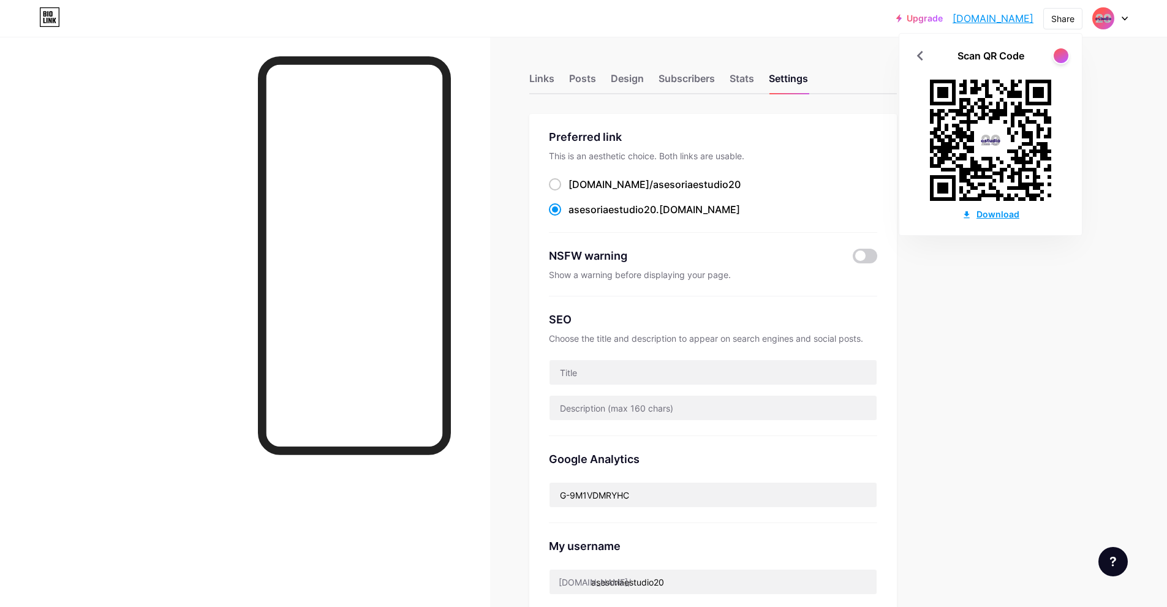
click at [994, 211] on div "Download" at bounding box center [991, 214] width 58 height 13
